Goal: Information Seeking & Learning: Check status

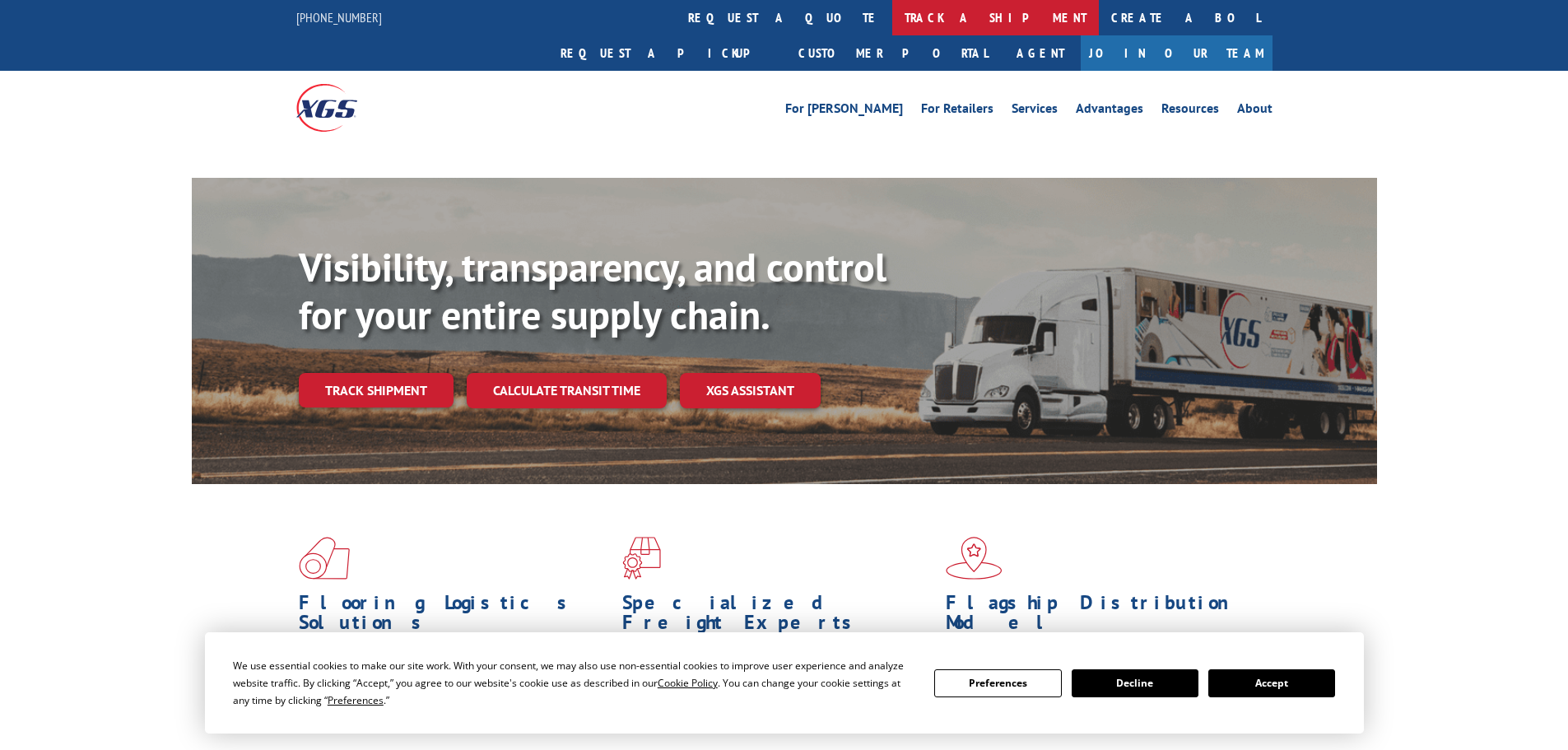
click at [893, 16] on link "track a shipment" at bounding box center [996, 18] width 207 height 35
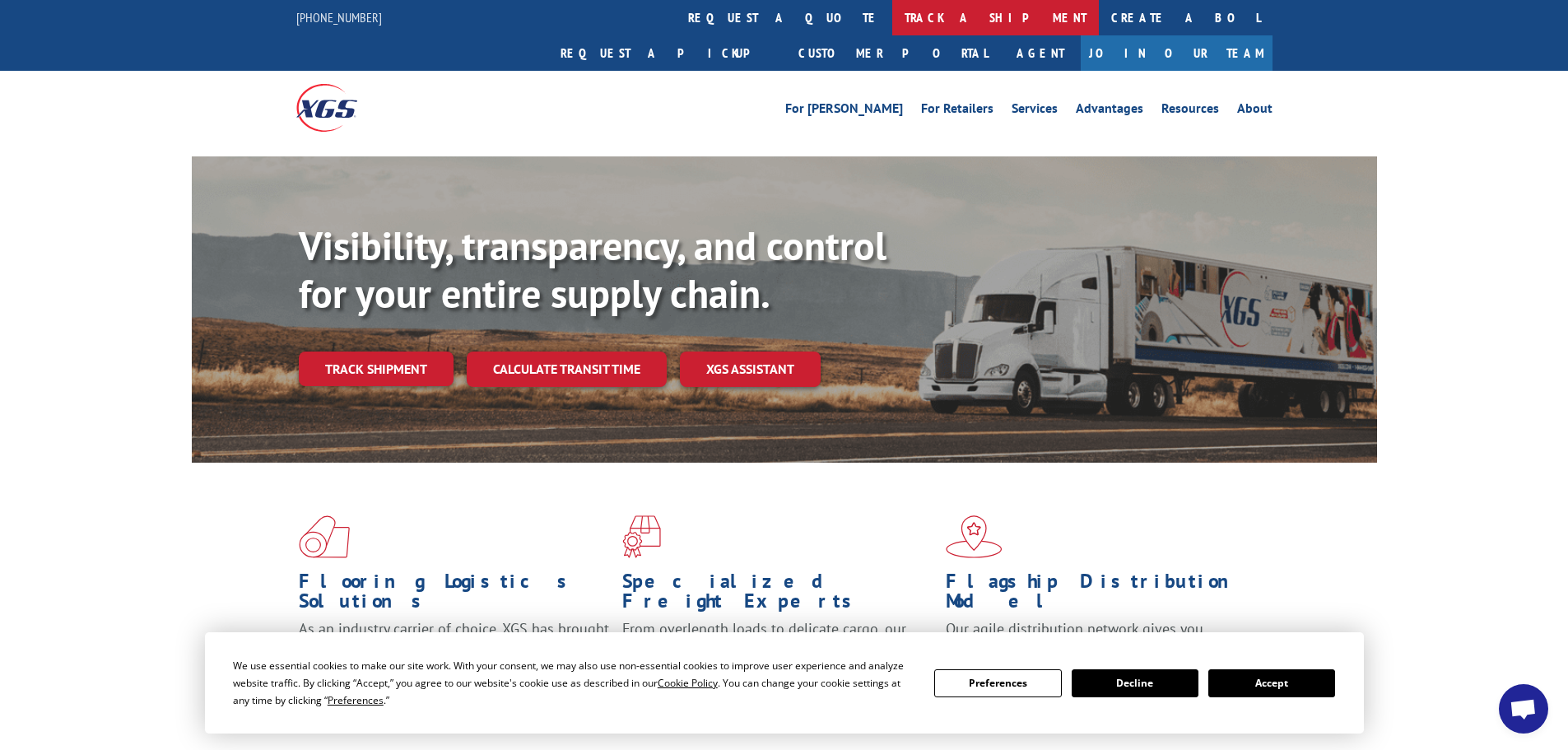
click at [893, 22] on link "track a shipment" at bounding box center [996, 18] width 207 height 35
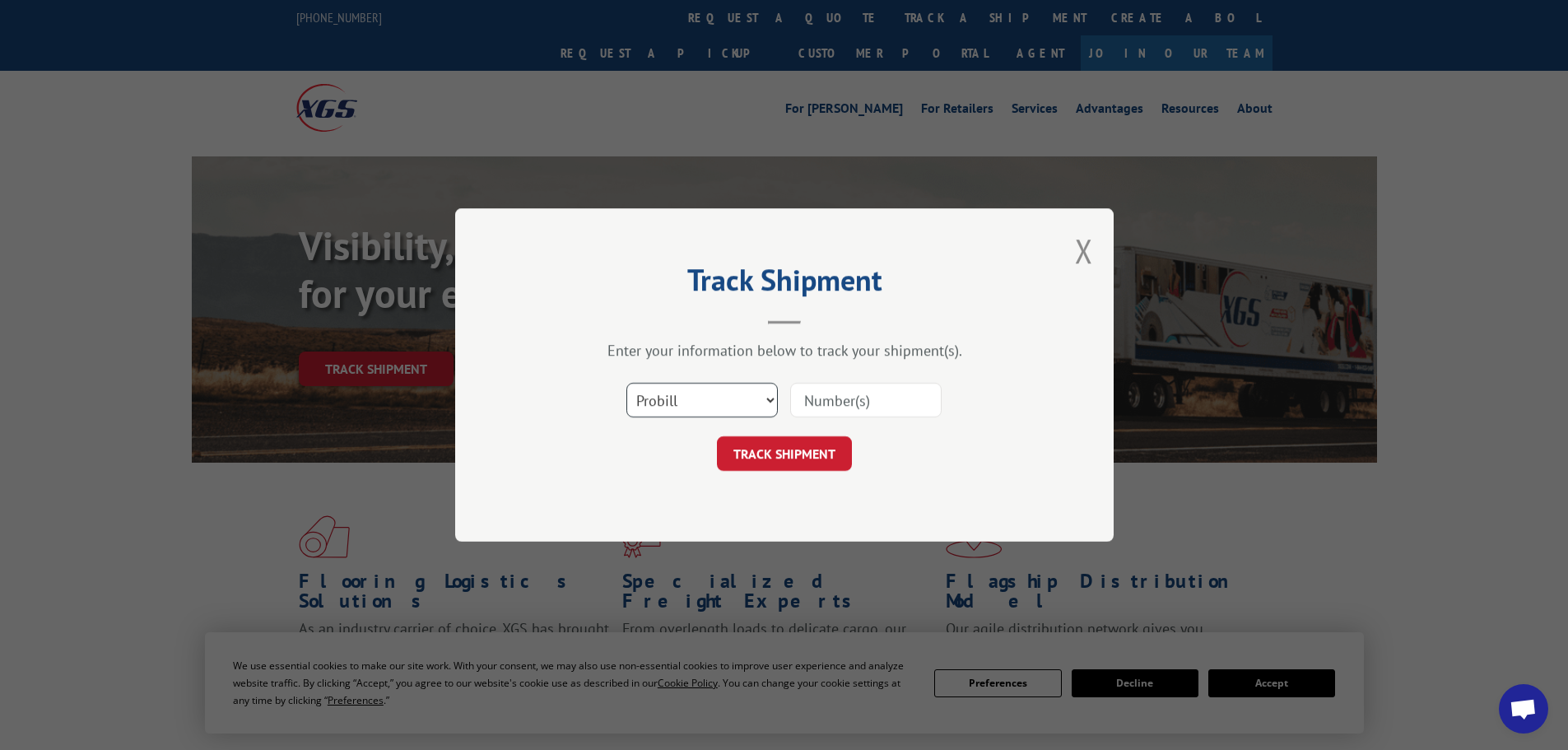
click at [676, 406] on select "Select category... Probill BOL PO" at bounding box center [703, 400] width 152 height 34
click at [627, 383] on select "Select category... Probill BOL PO" at bounding box center [703, 400] width 152 height 34
click at [675, 396] on select "Select category... Probill BOL PO" at bounding box center [703, 400] width 152 height 34
select select "bol"
click at [627, 383] on select "Select category... Probill BOL PO" at bounding box center [703, 400] width 152 height 34
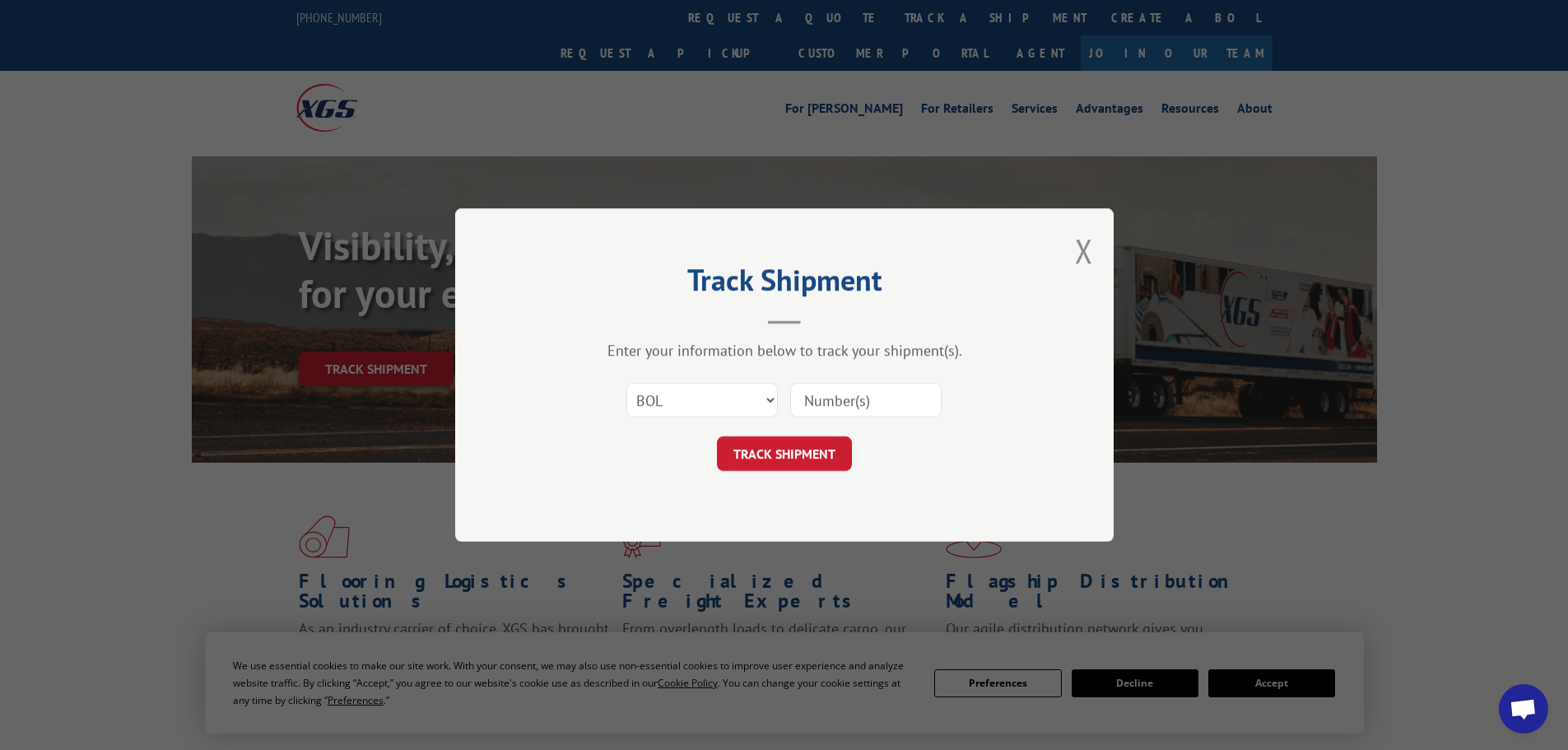
click at [827, 401] on input at bounding box center [866, 400] width 152 height 34
paste input "5530752"
type input "5530752"
click at [789, 448] on button "TRACK SHIPMENT" at bounding box center [784, 453] width 135 height 34
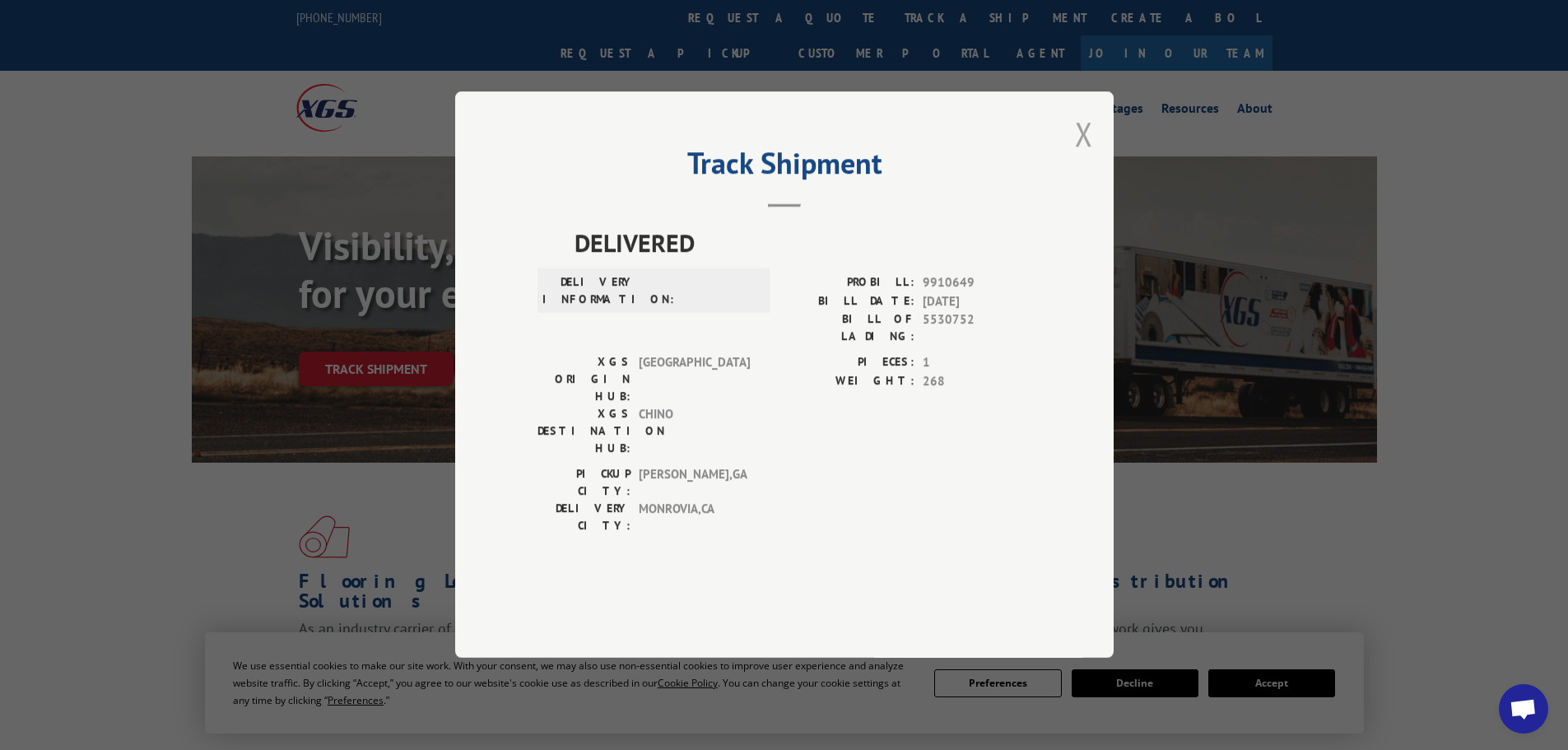
click at [1083, 155] on button "Close modal" at bounding box center [1084, 133] width 19 height 43
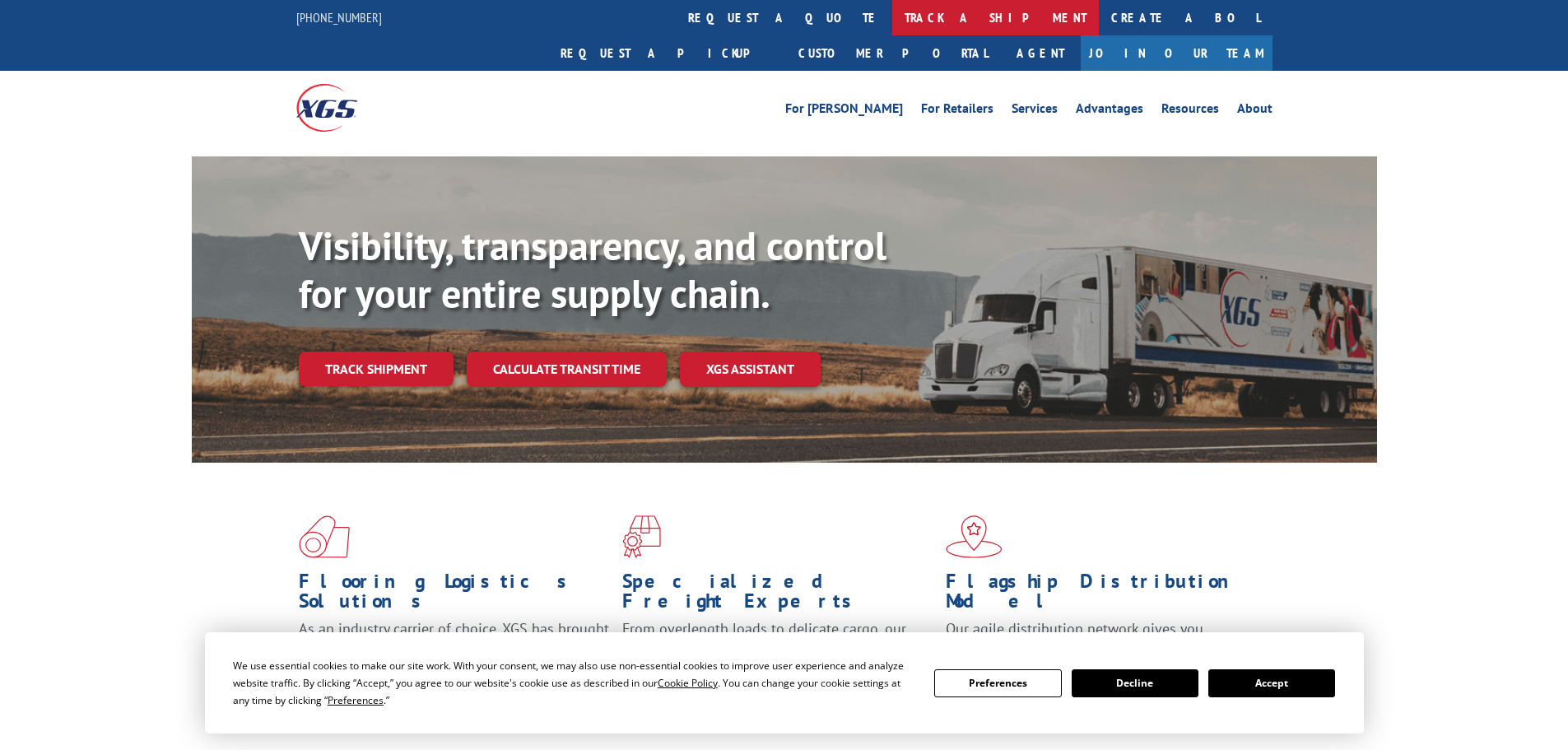
click at [893, 27] on link "track a shipment" at bounding box center [996, 18] width 207 height 35
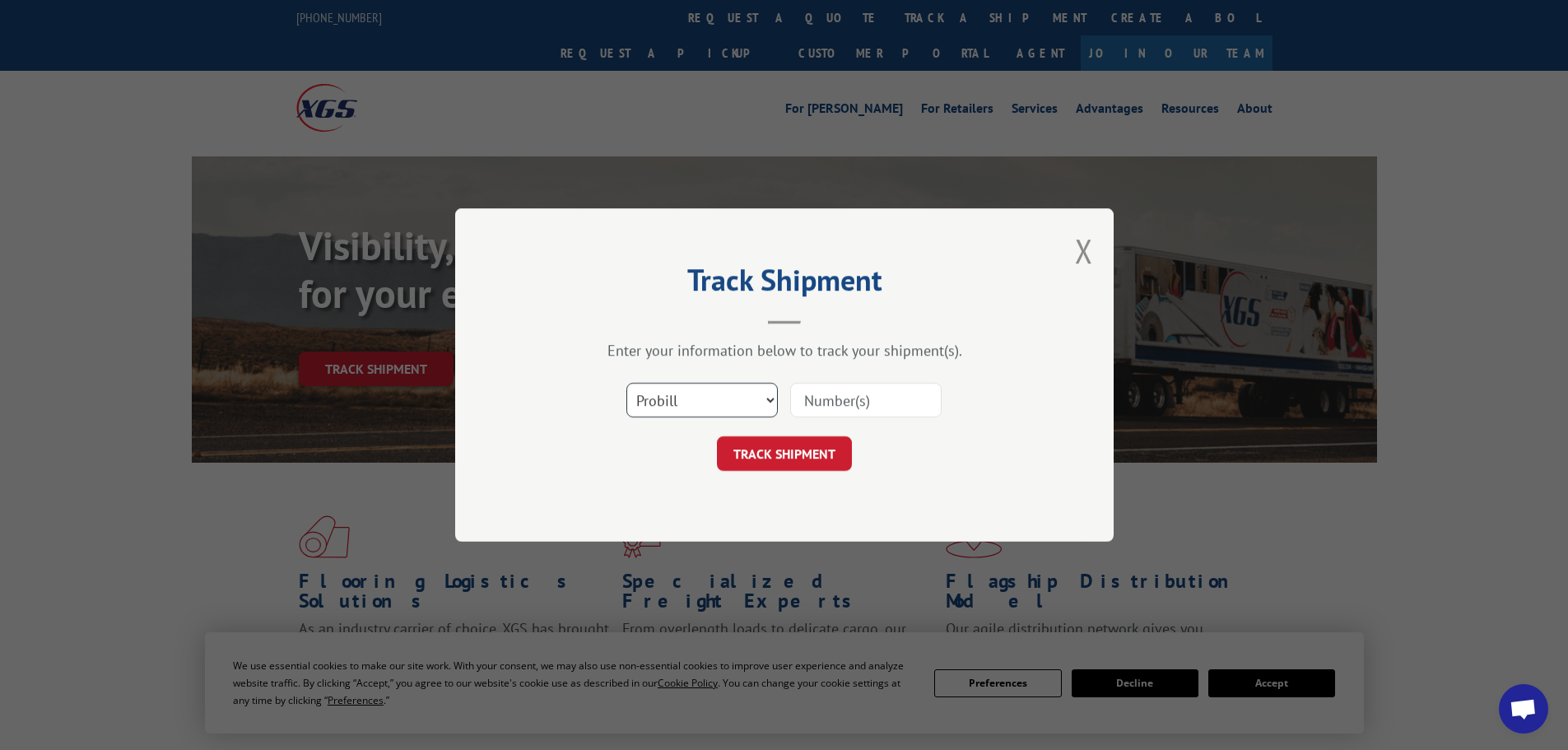
click at [713, 394] on select "Select category... Probill BOL PO" at bounding box center [703, 400] width 152 height 34
select select "bol"
click at [627, 383] on select "Select category... Probill BOL PO" at bounding box center [703, 400] width 152 height 34
click at [810, 406] on input at bounding box center [866, 400] width 152 height 34
paste input "5460580"
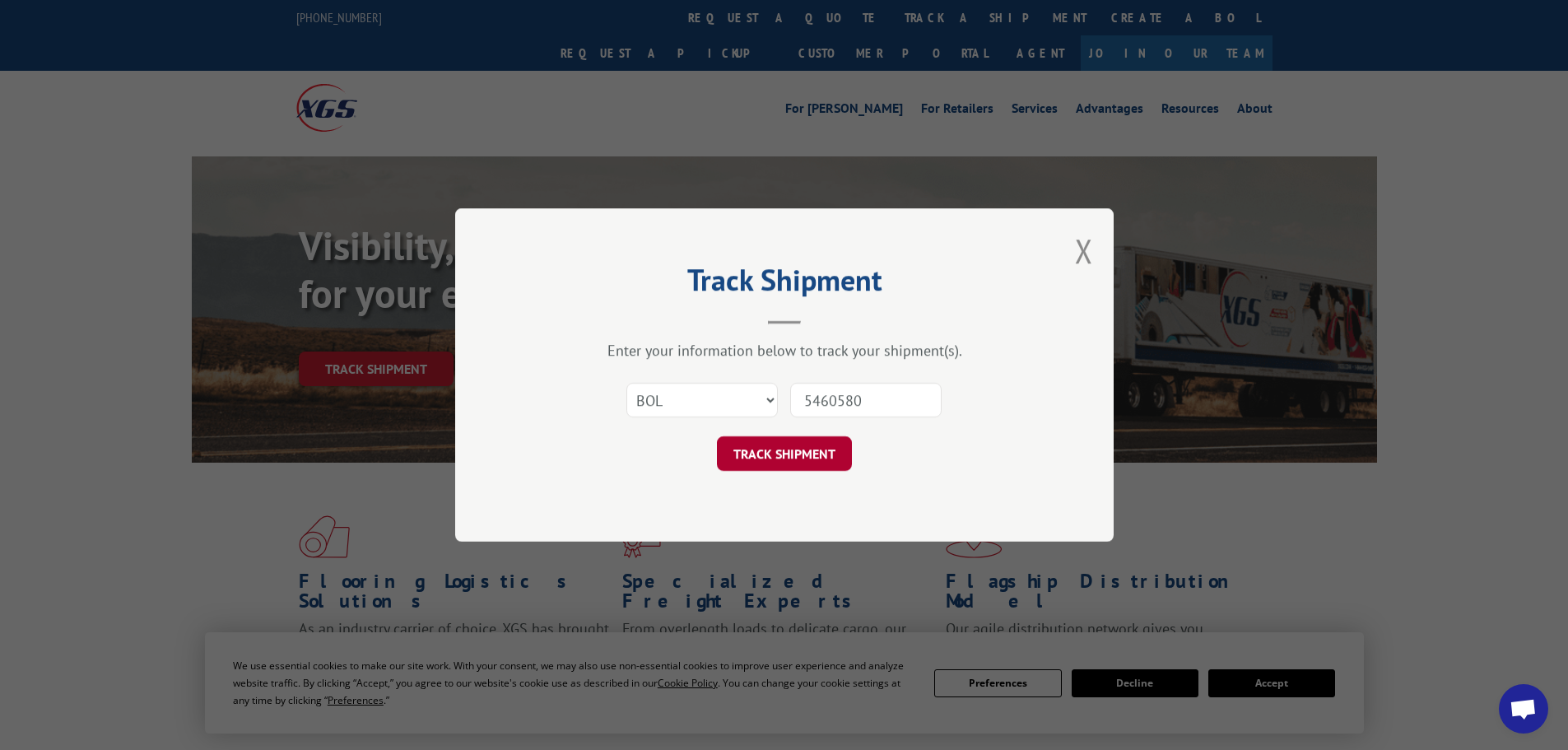
type input "5460580"
click at [803, 445] on button "TRACK SHIPMENT" at bounding box center [784, 453] width 135 height 34
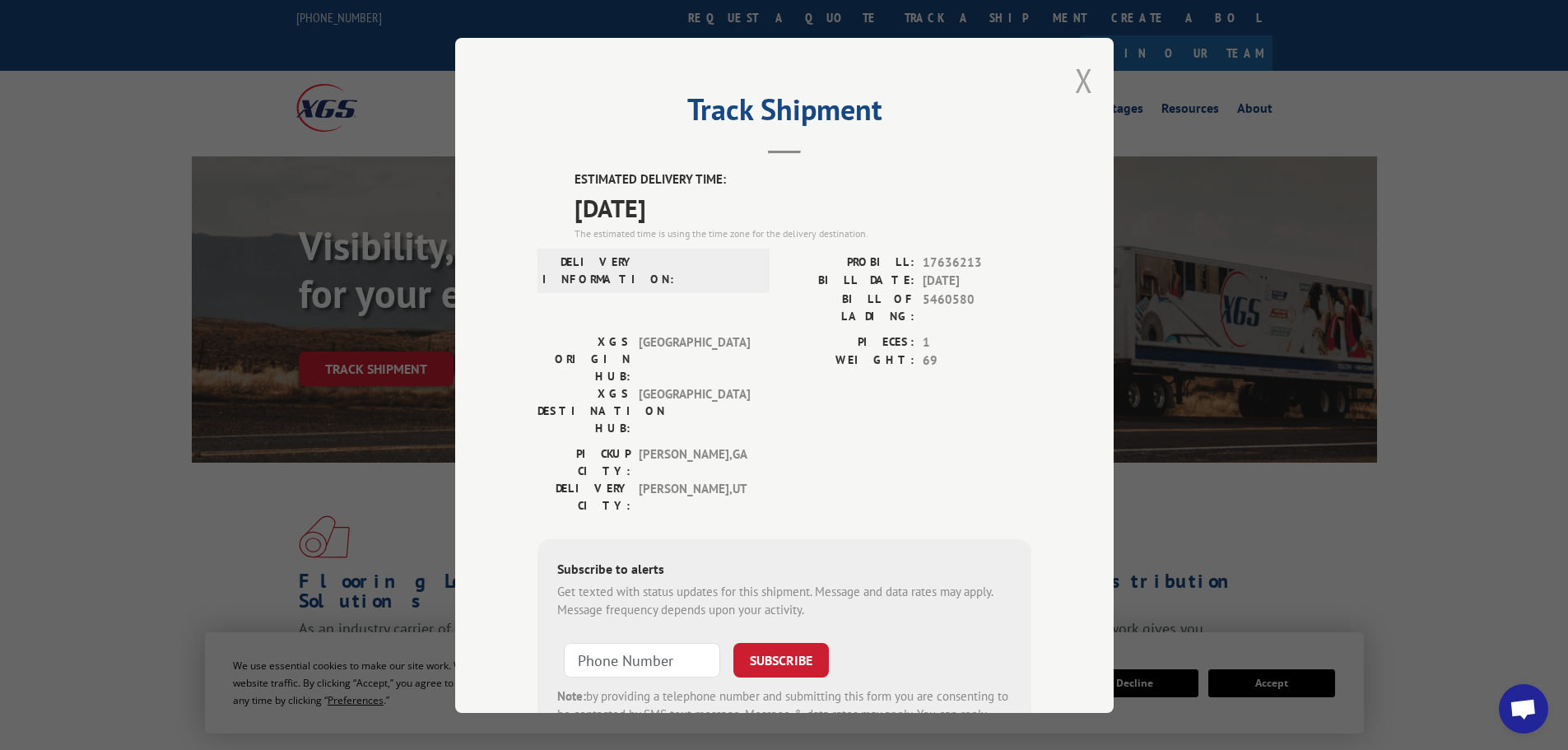
click at [1079, 86] on button "Close modal" at bounding box center [1084, 80] width 19 height 43
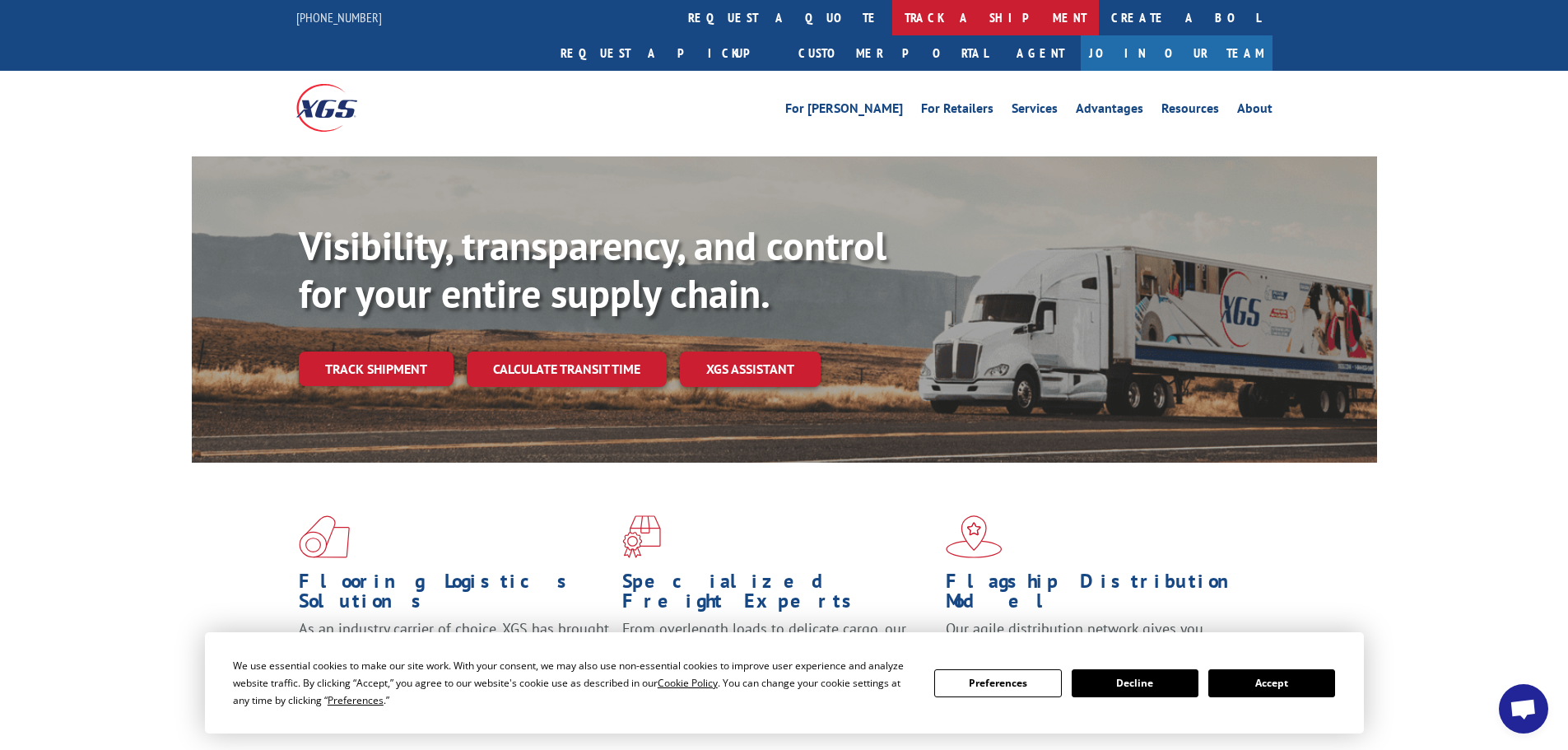
click at [893, 15] on link "track a shipment" at bounding box center [996, 18] width 207 height 35
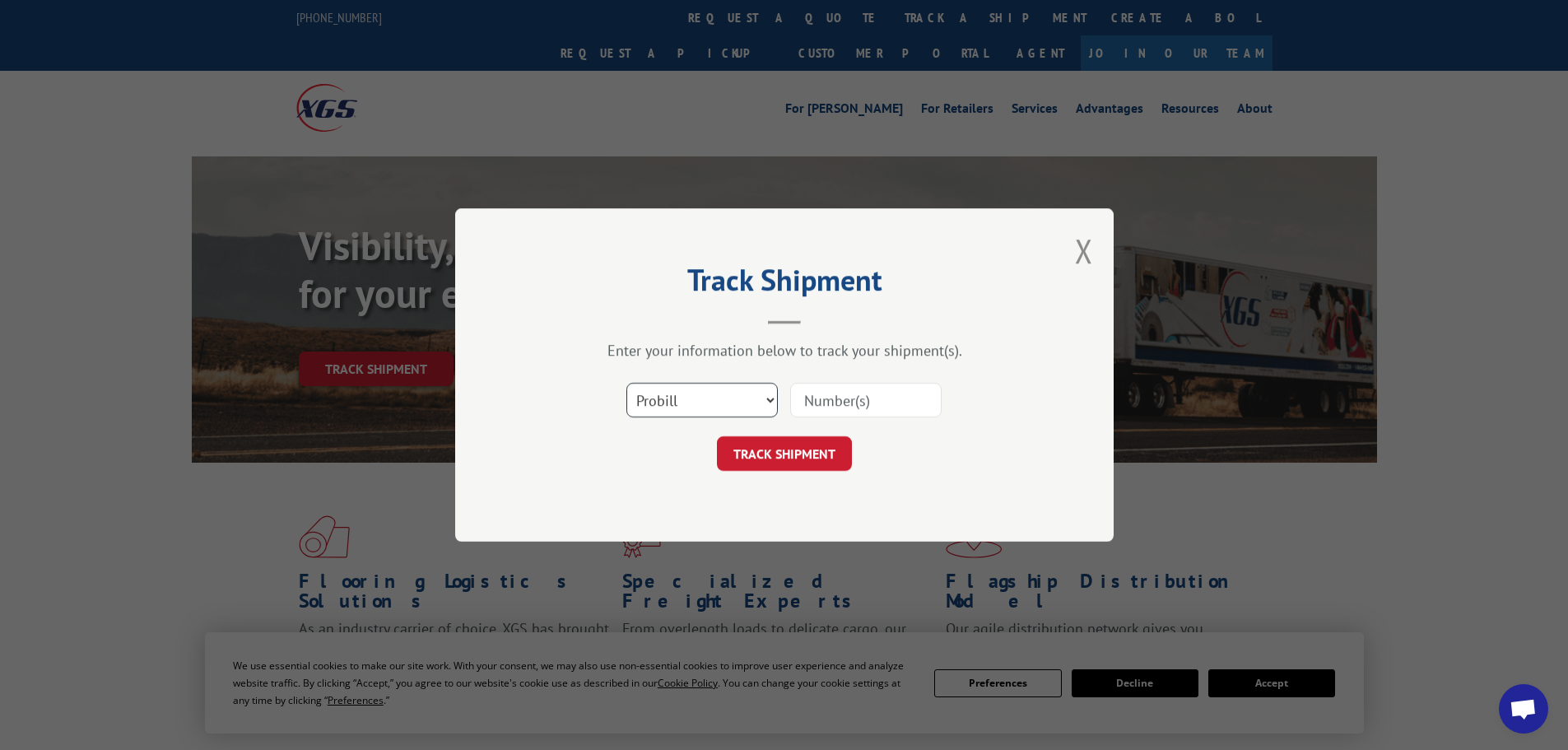
click at [645, 404] on select "Select category... Probill BOL PO" at bounding box center [703, 400] width 152 height 34
select select "bol"
click at [627, 383] on select "Select category... Probill BOL PO" at bounding box center [703, 400] width 152 height 34
click at [814, 405] on input at bounding box center [866, 400] width 152 height 34
paste input "5460533"
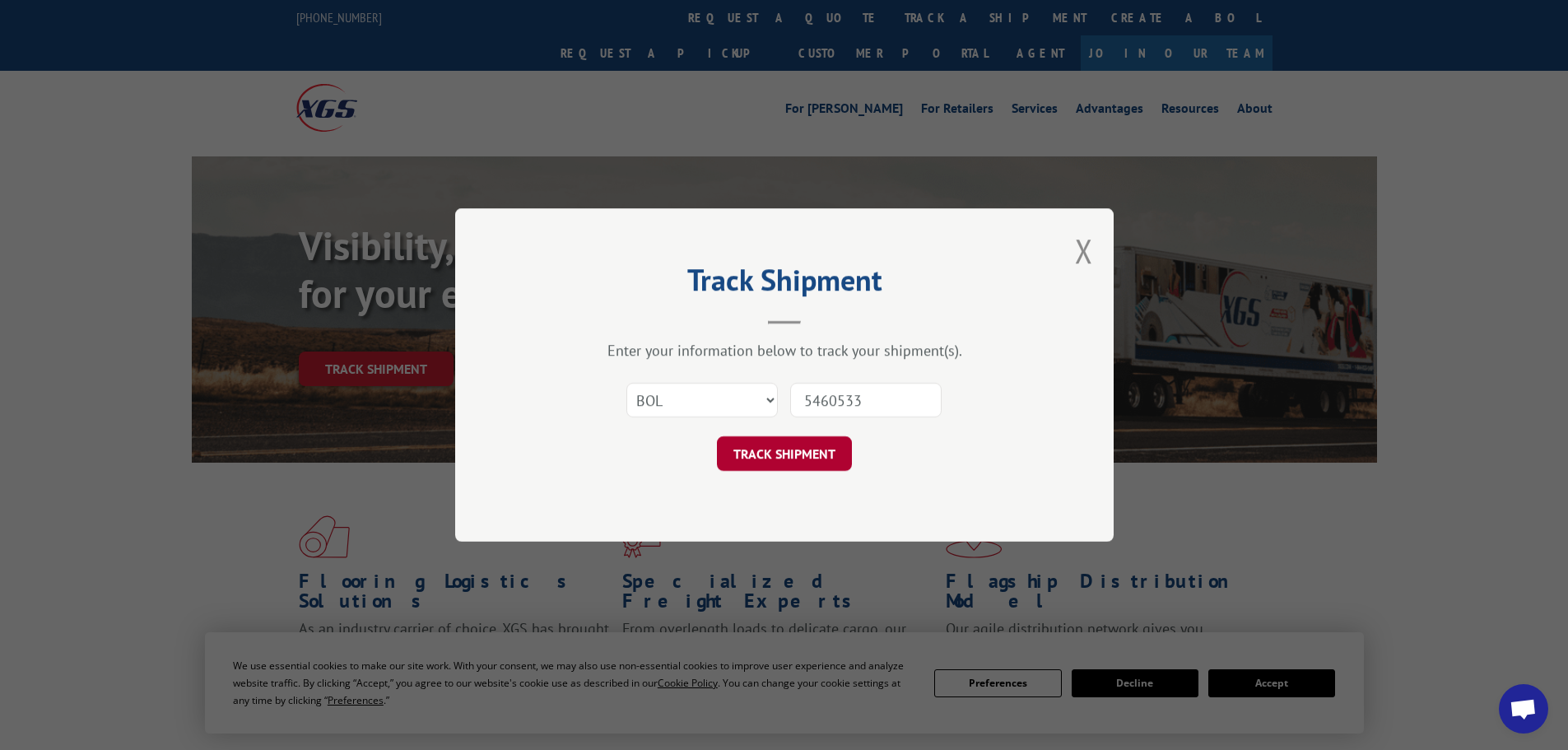
type input "5460533"
click at [791, 445] on button "TRACK SHIPMENT" at bounding box center [784, 453] width 135 height 34
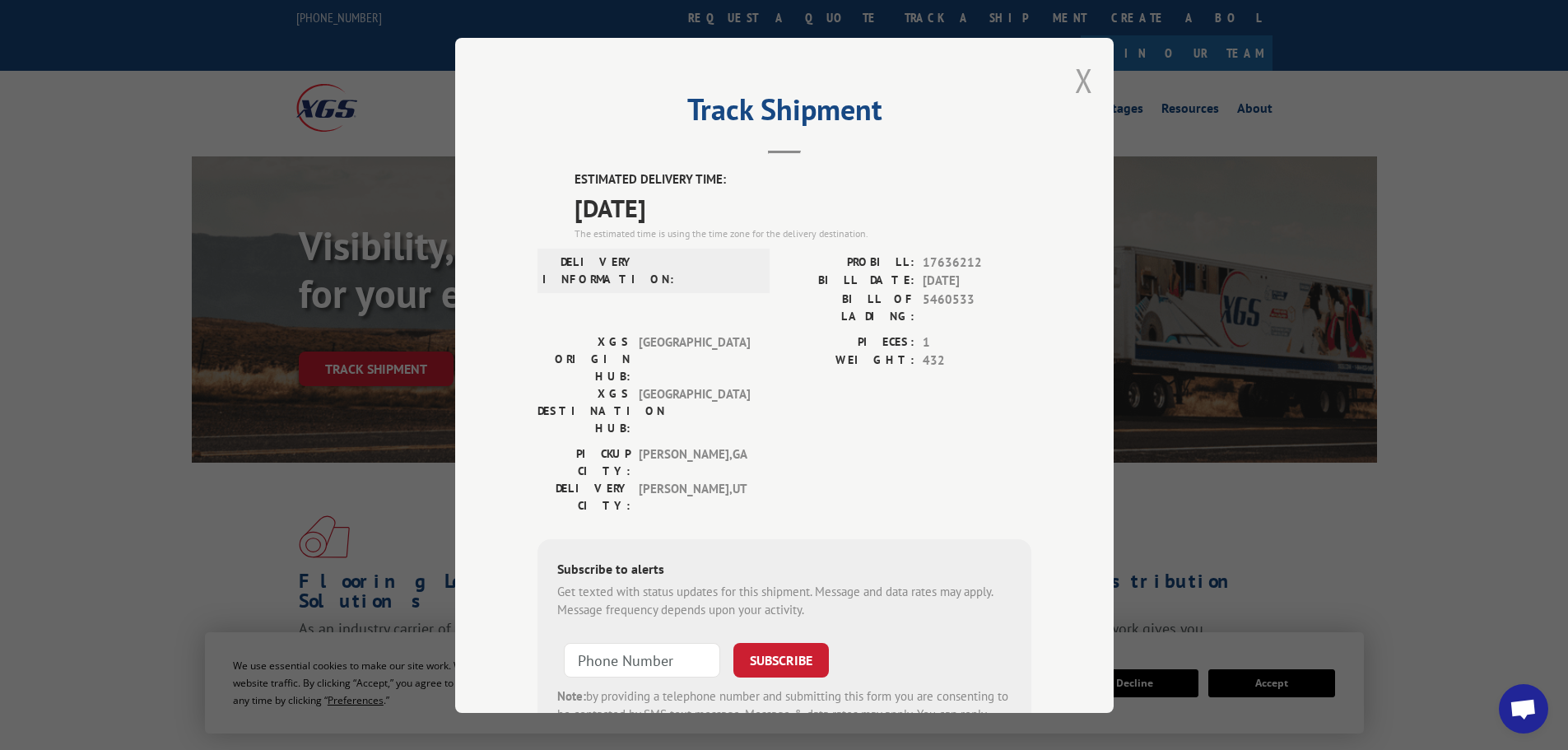
click at [1084, 88] on button "Close modal" at bounding box center [1084, 80] width 19 height 43
